Goal: Task Accomplishment & Management: Use online tool/utility

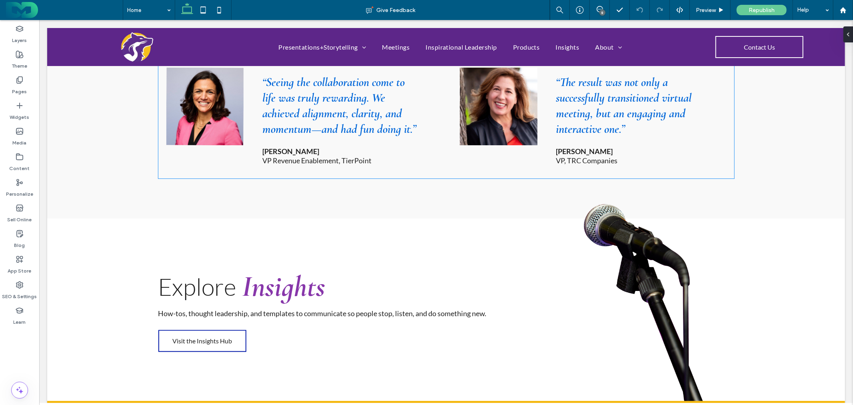
scroll to position [1510, 0]
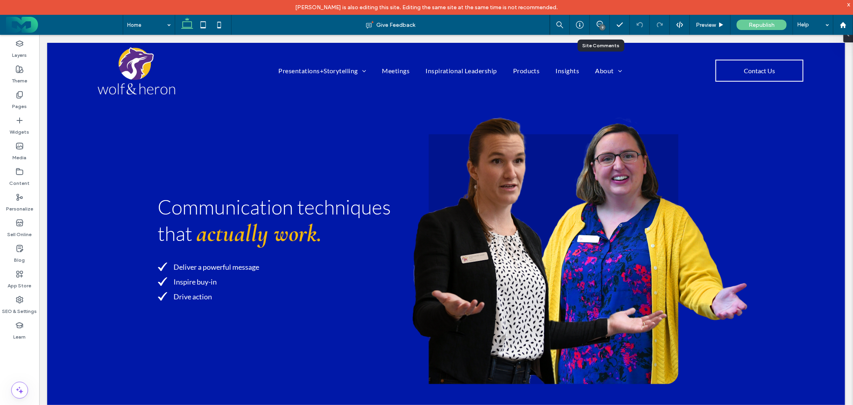
click at [596, 20] on div "9" at bounding box center [600, 25] width 20 height 20
click at [598, 20] on div "9" at bounding box center [600, 25] width 20 height 20
click at [598, 24] on use at bounding box center [599, 24] width 6 height 6
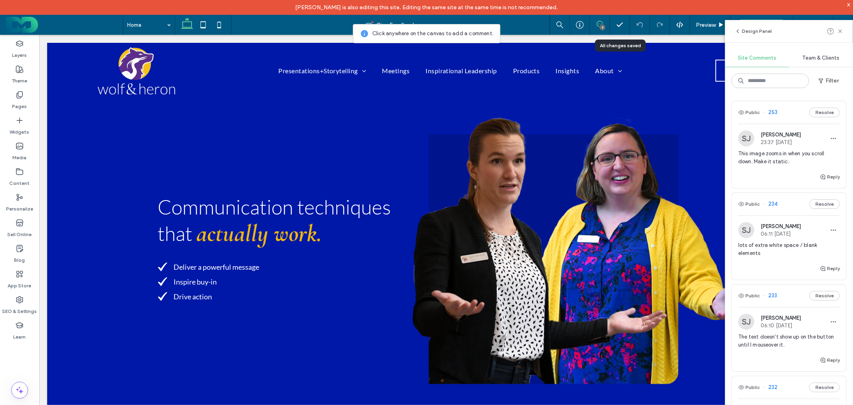
click at [771, 153] on span "This image zooms in when you scroll down. Make it static." at bounding box center [789, 157] width 102 height 16
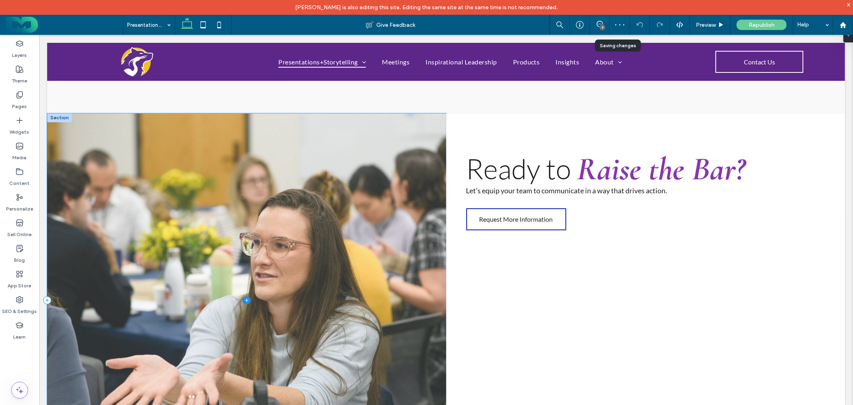
scroll to position [1400, 0]
click at [394, 156] on span at bounding box center [246, 298] width 399 height 373
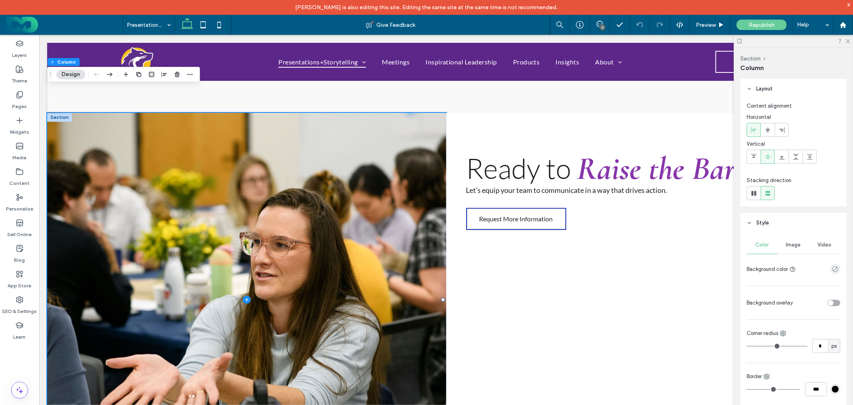
click at [602, 24] on div "9" at bounding box center [602, 27] width 6 height 6
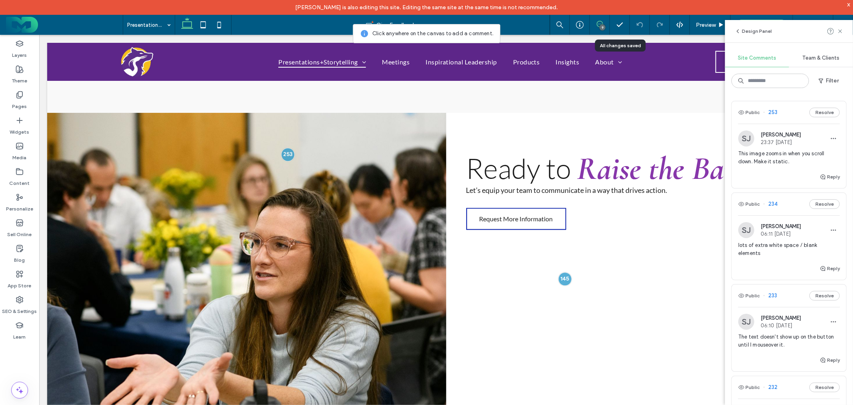
click at [768, 155] on span "This image zooms in when you scroll down. Make it static." at bounding box center [789, 157] width 102 height 16
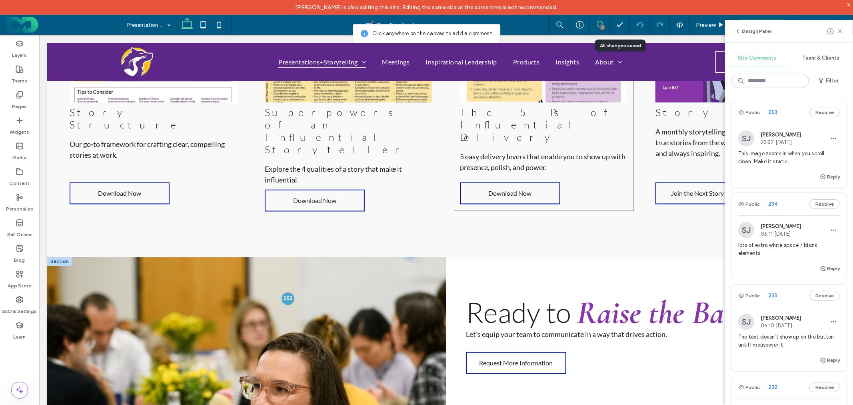
scroll to position [1319, 0]
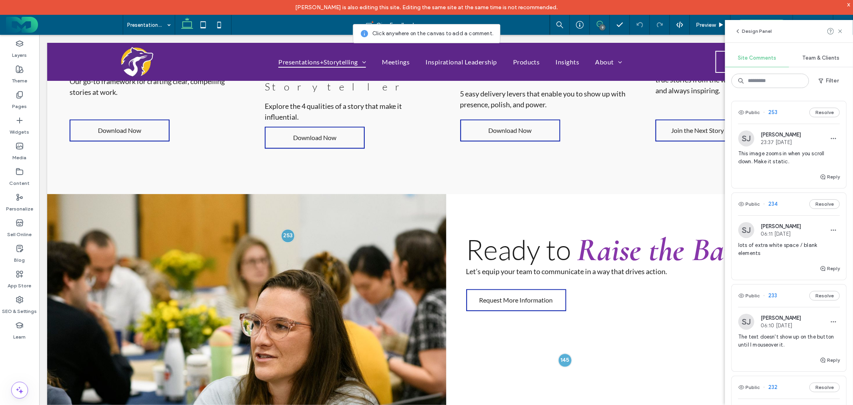
click at [600, 25] on div "9" at bounding box center [602, 27] width 6 height 6
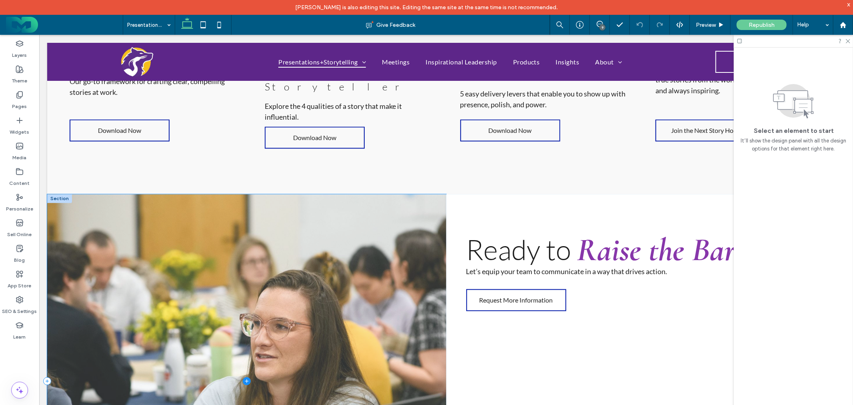
click at [313, 225] on span at bounding box center [246, 379] width 399 height 373
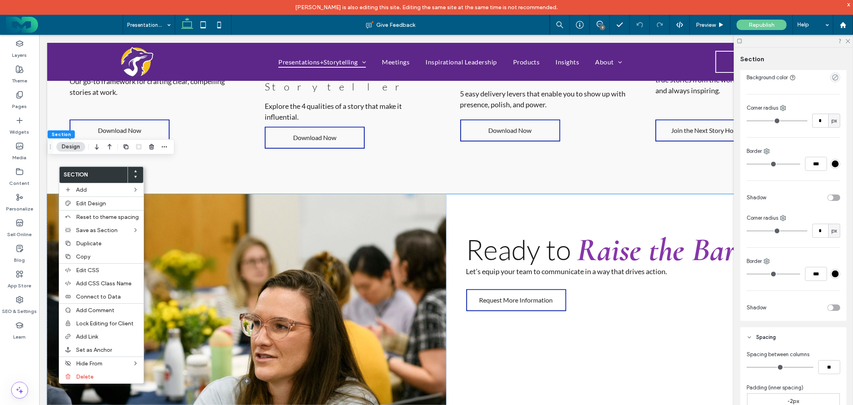
scroll to position [177, 0]
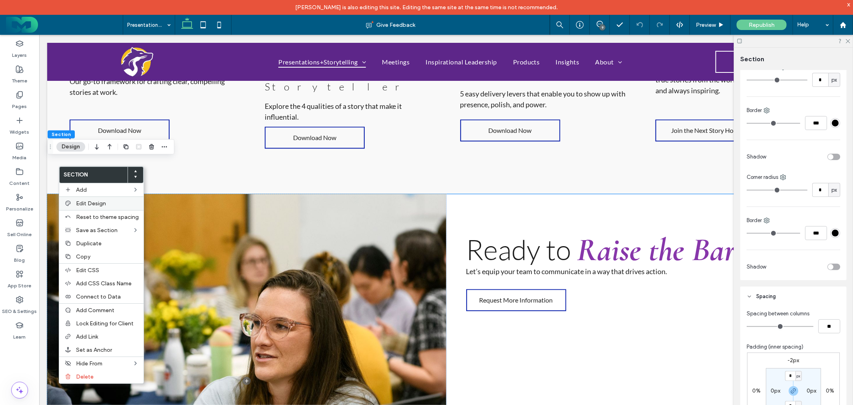
click at [91, 201] on span "Edit Design" at bounding box center [91, 203] width 30 height 7
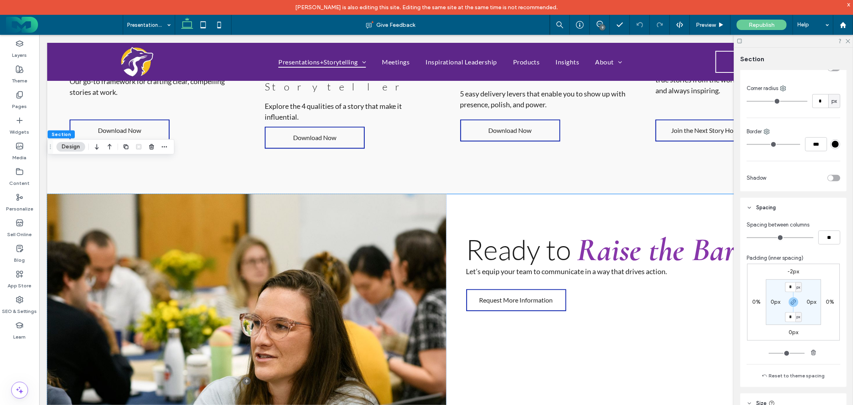
scroll to position [346, 0]
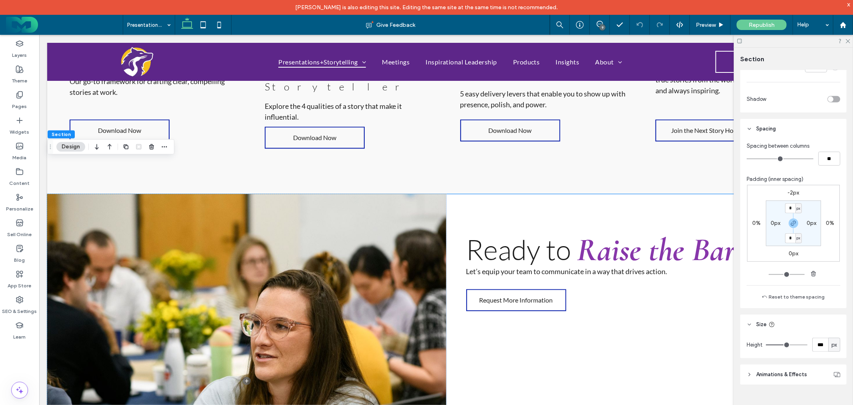
click at [788, 366] on header "Animations & Effects" at bounding box center [793, 374] width 106 height 20
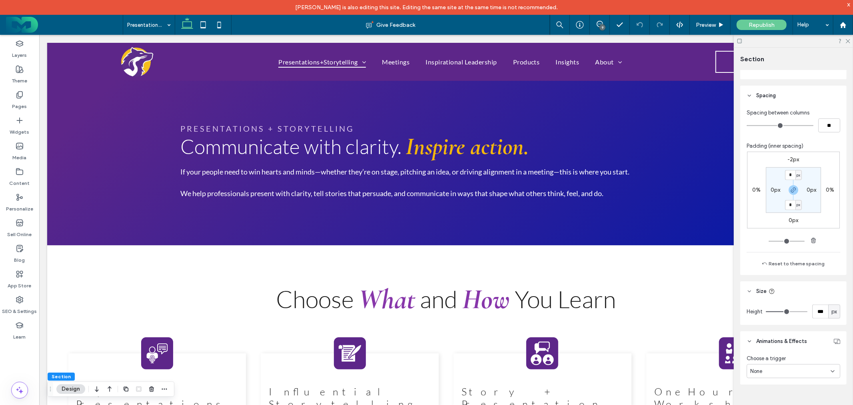
scroll to position [0, 0]
